Goal: Task Accomplishment & Management: Use online tool/utility

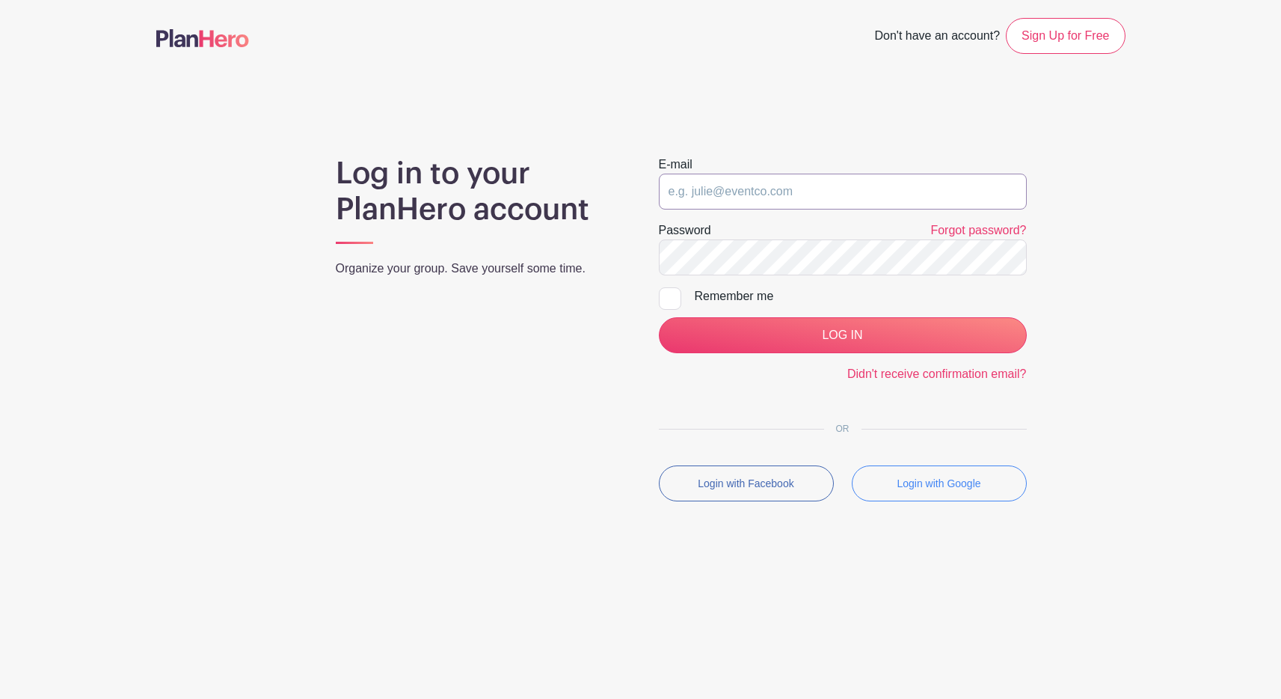
type input "[EMAIL_ADDRESS][DOMAIN_NAME]"
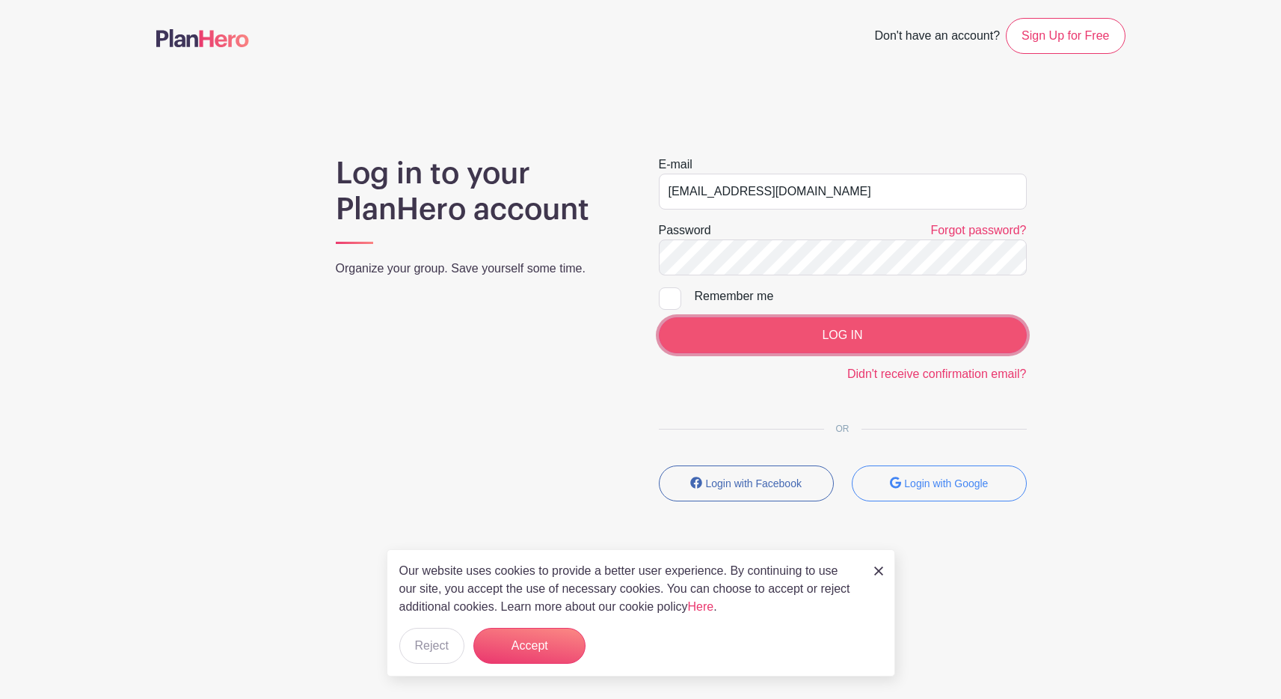
click at [809, 329] on input "LOG IN" at bounding box center [843, 335] width 368 height 36
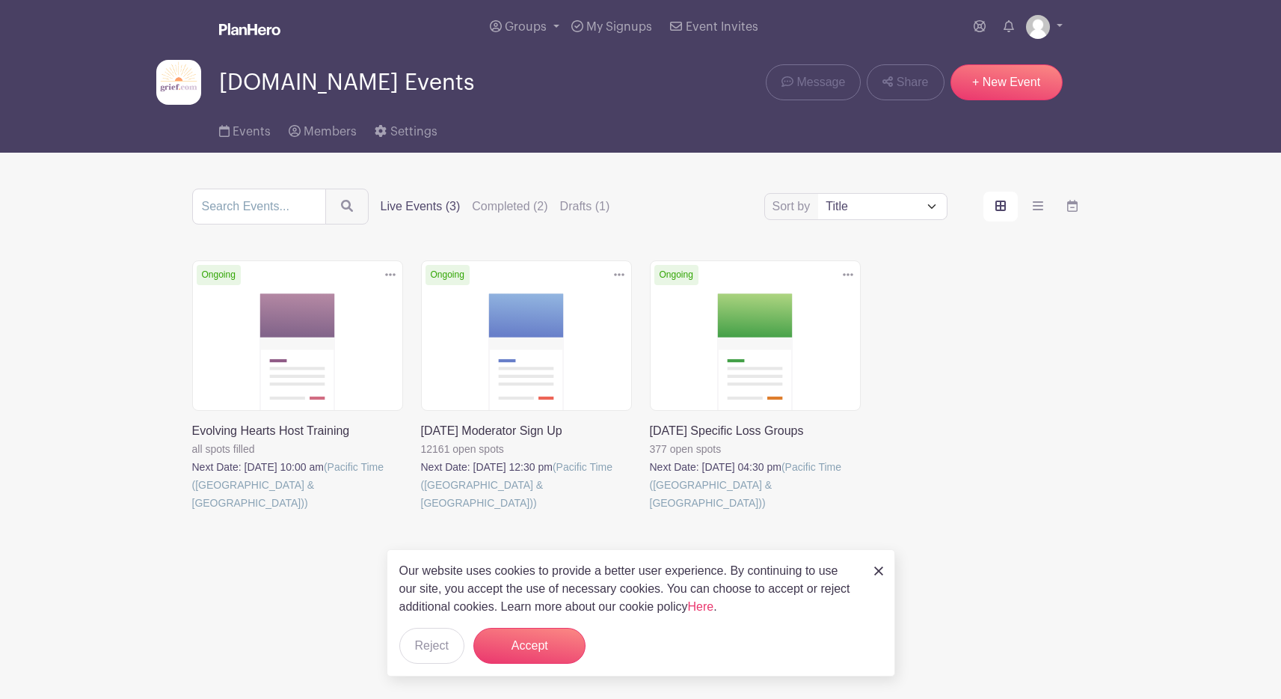
click at [421, 512] on link at bounding box center [421, 512] width 0 height 0
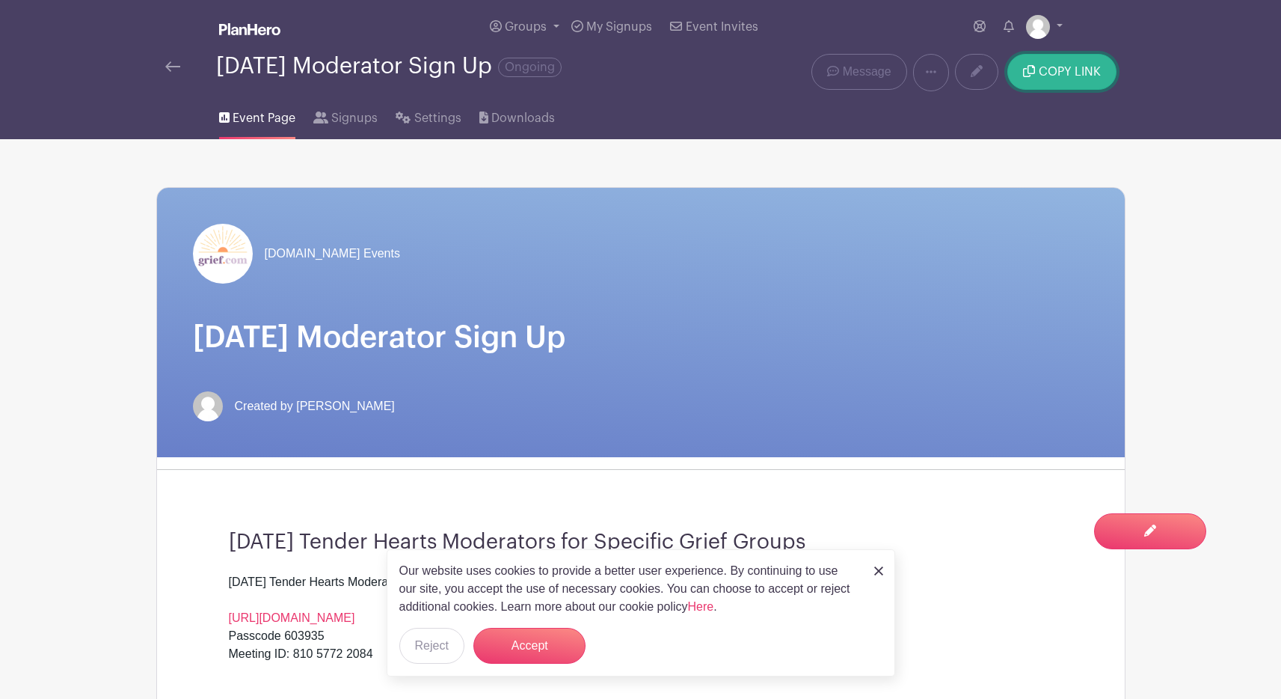
click at [1060, 63] on button "COPY LINK" at bounding box center [1062, 72] width 108 height 36
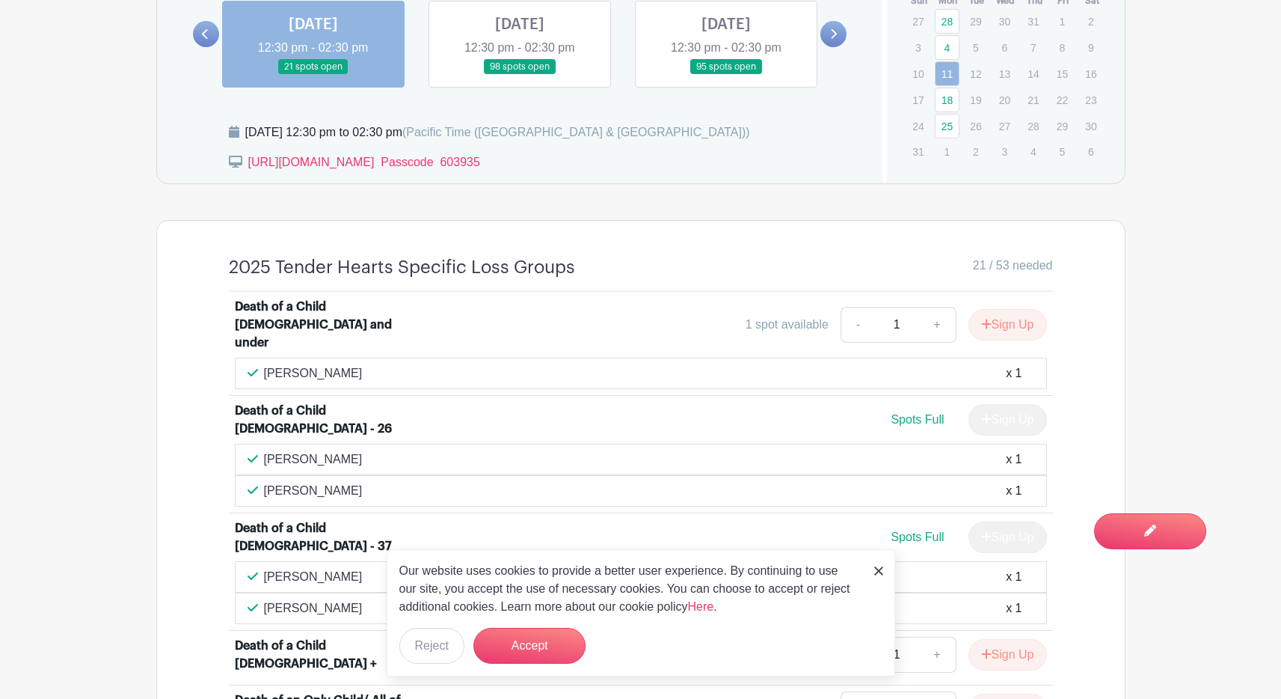
scroll to position [922, 0]
